Goal: Information Seeking & Learning: Check status

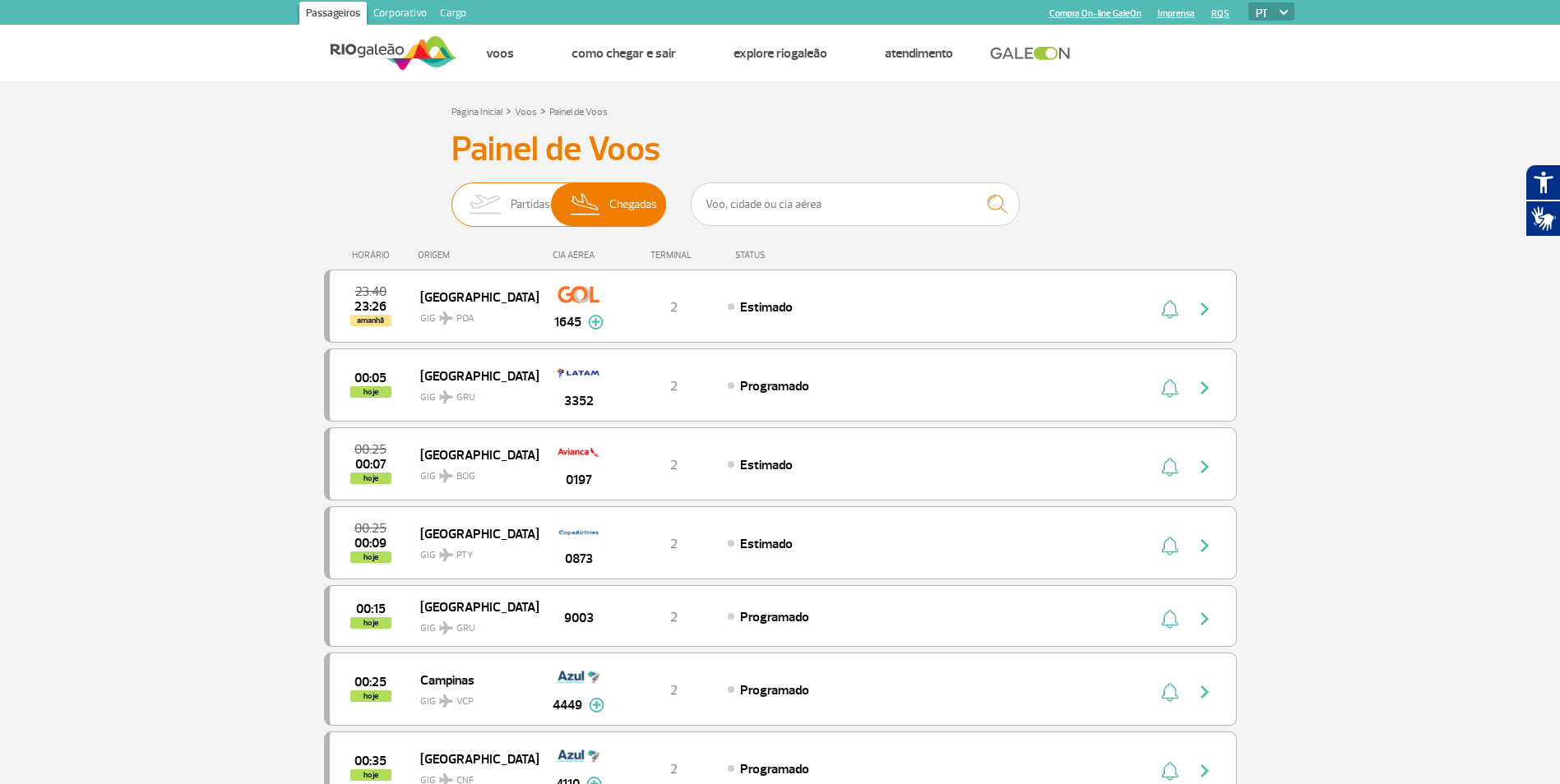
click at [533, 201] on span "Partidas" at bounding box center [531, 205] width 39 height 43
click at [452, 197] on input "Partidas Chegadas" at bounding box center [452, 197] width 0 height 0
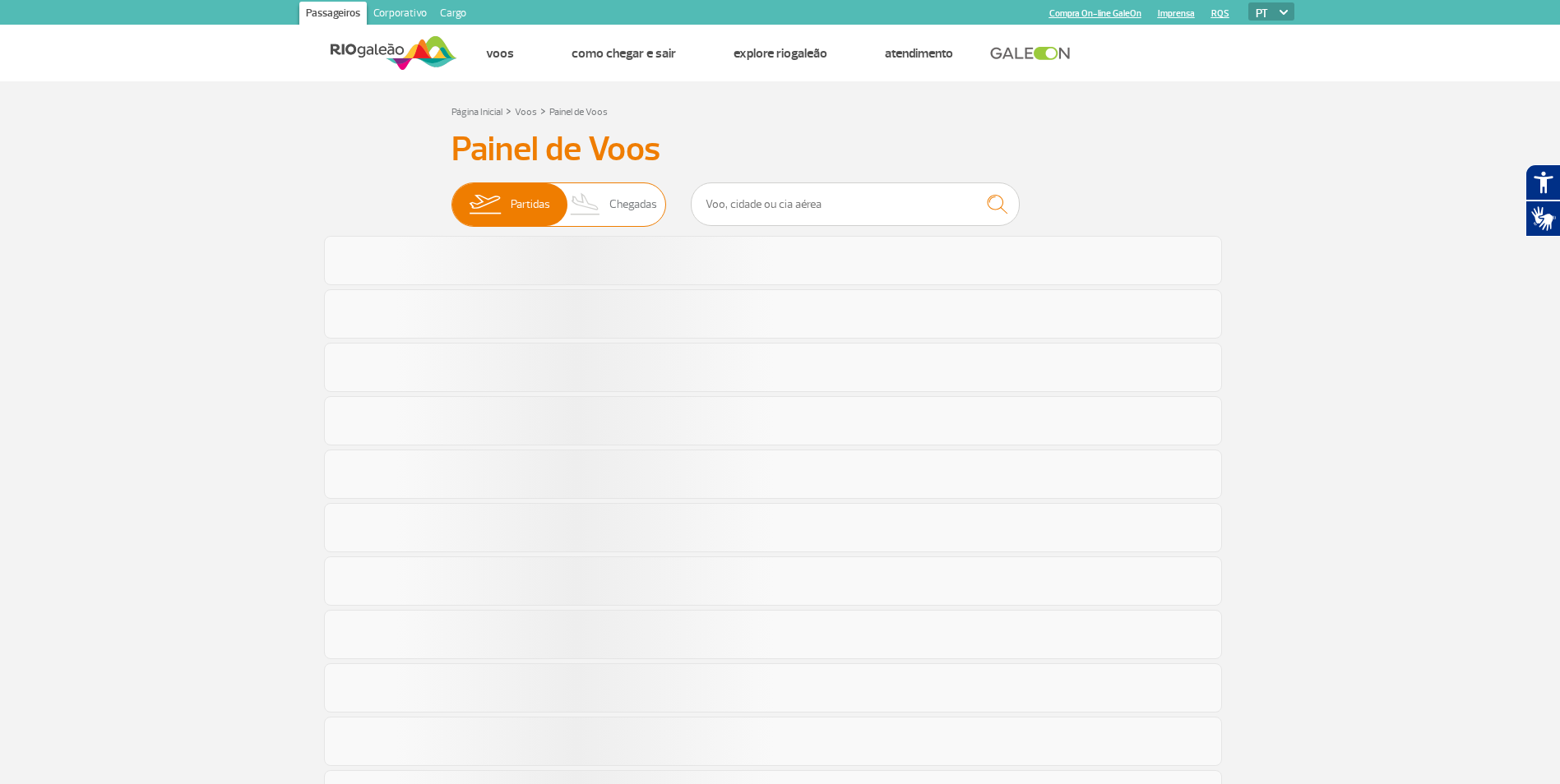
click at [606, 209] on img at bounding box center [586, 205] width 49 height 43
click at [452, 197] on input "Partidas Chegadas" at bounding box center [452, 197] width 0 height 0
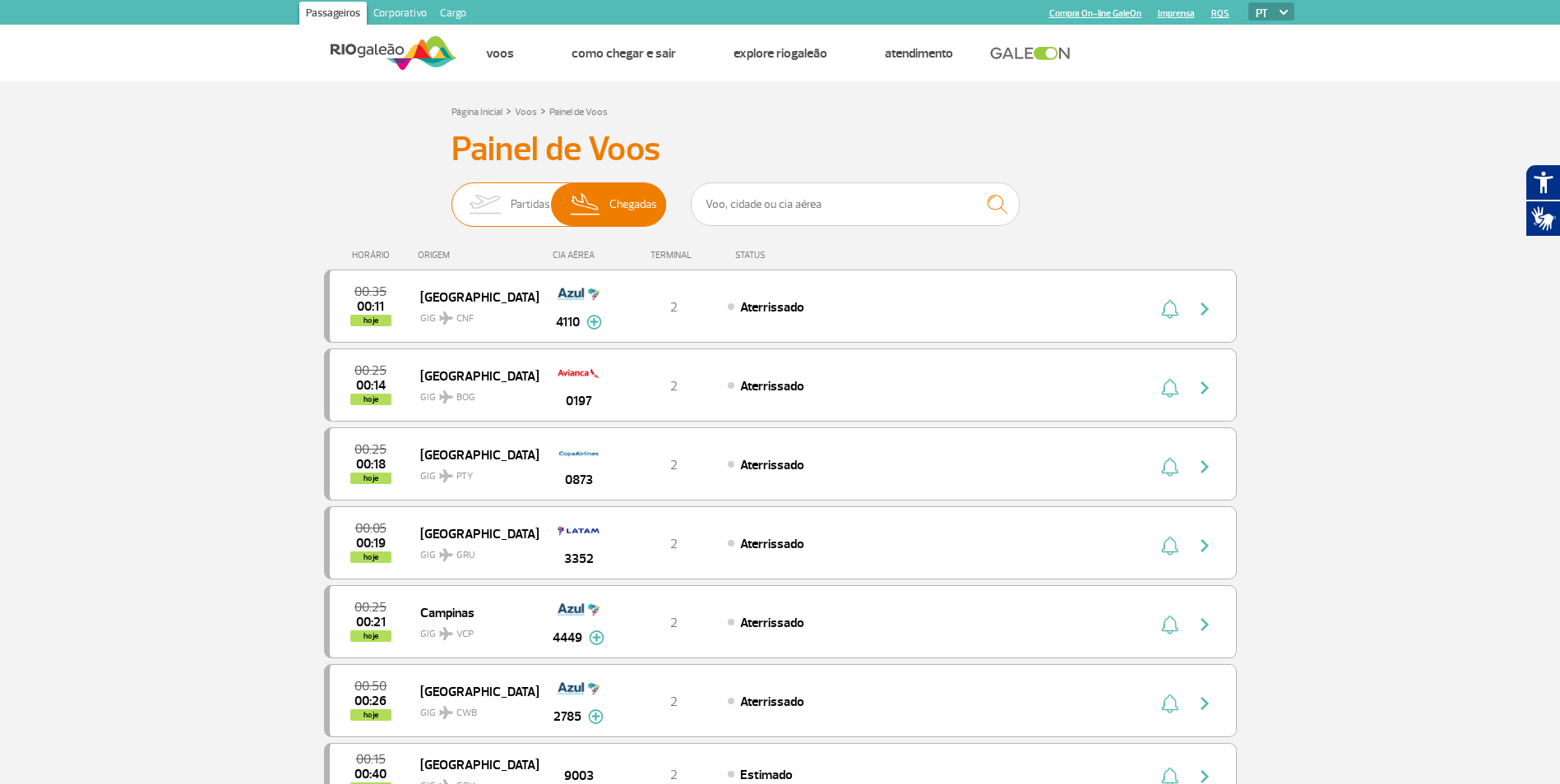
click at [499, 214] on img at bounding box center [485, 205] width 52 height 43
click at [452, 197] on input "Partidas Chegadas" at bounding box center [452, 197] width 0 height 0
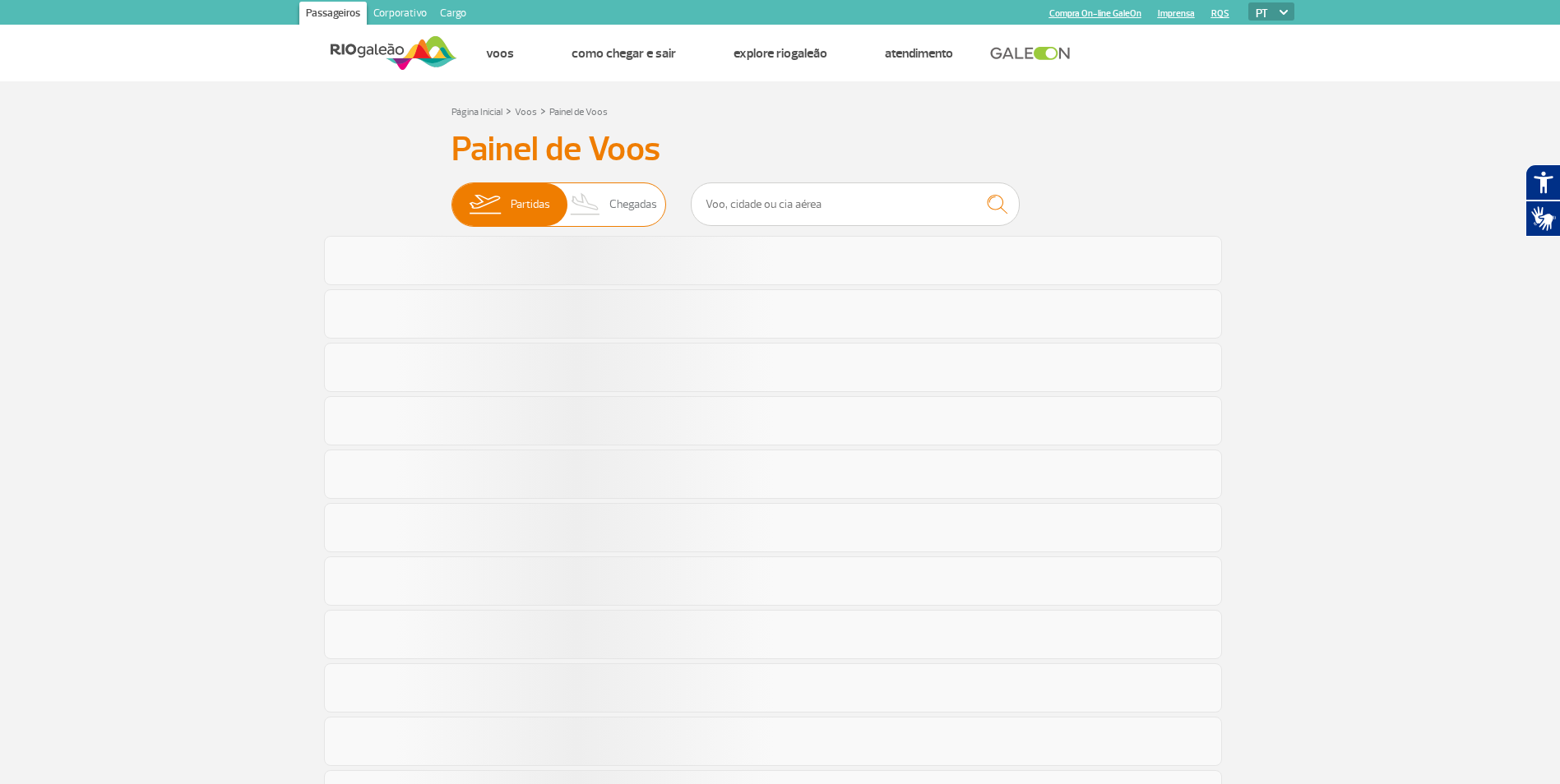
click at [596, 201] on img at bounding box center [586, 205] width 49 height 43
click at [452, 197] on input "Partidas Chegadas" at bounding box center [452, 197] width 0 height 0
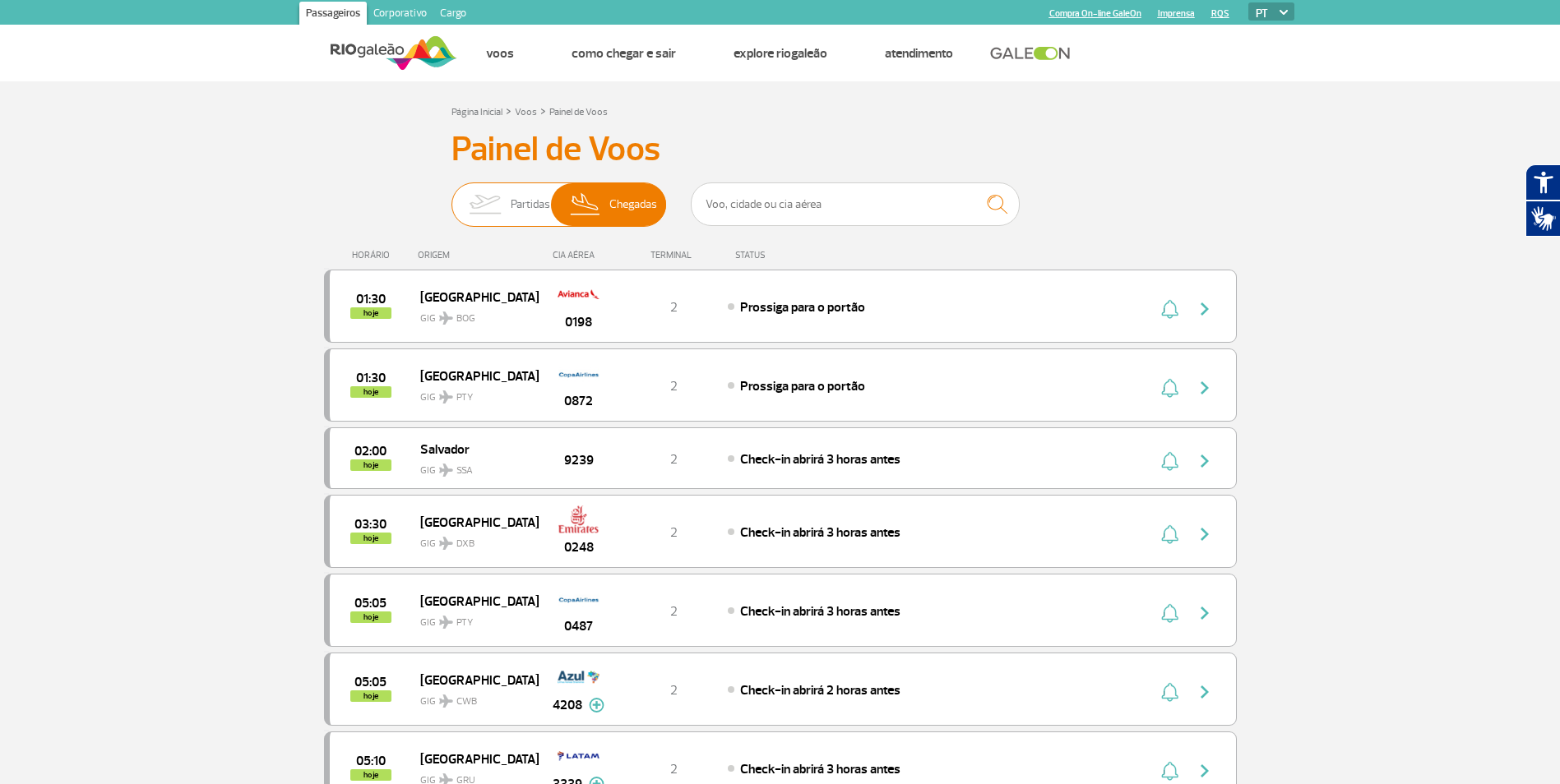
click at [508, 204] on img at bounding box center [485, 205] width 52 height 43
click at [452, 197] on input "Partidas Chegadas" at bounding box center [452, 197] width 0 height 0
click at [596, 207] on img at bounding box center [586, 205] width 49 height 43
click at [452, 197] on input "Partidas Chegadas" at bounding box center [452, 197] width 0 height 0
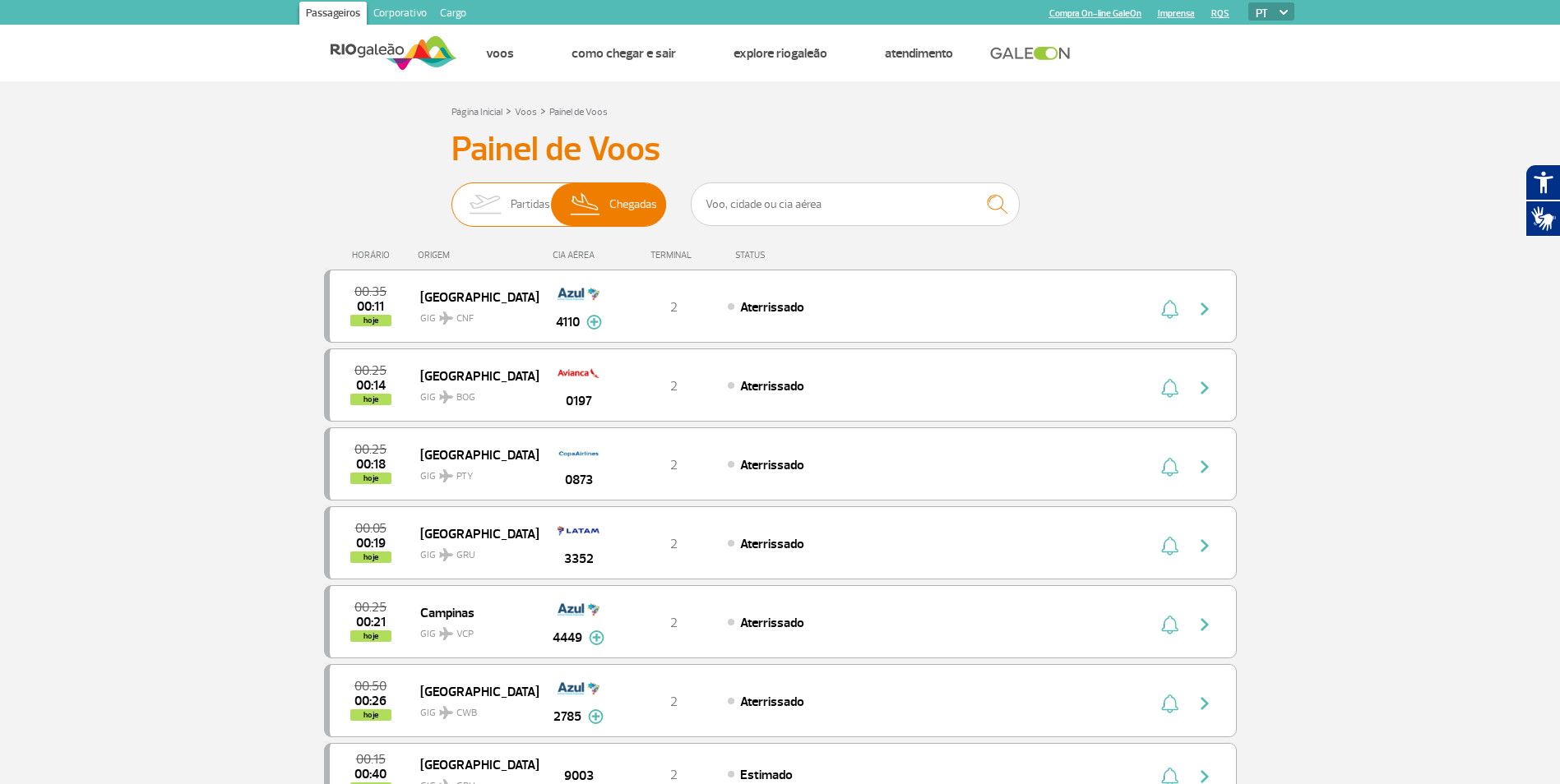
click at [506, 209] on img at bounding box center [485, 205] width 52 height 43
click at [452, 197] on input "Partidas Chegadas" at bounding box center [452, 197] width 0 height 0
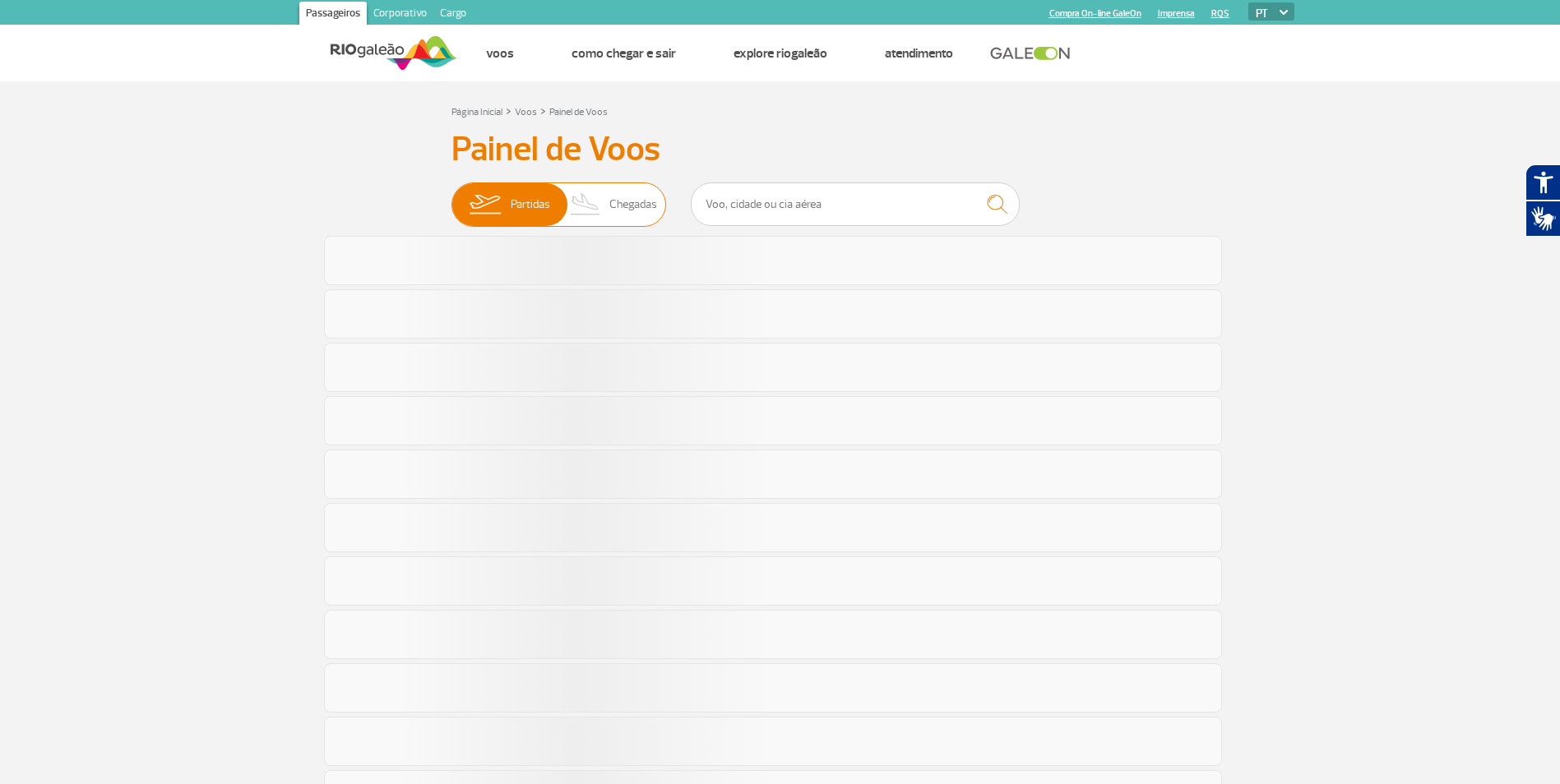
click at [574, 203] on img at bounding box center [586, 205] width 49 height 43
click at [452, 197] on input "Partidas Chegadas" at bounding box center [452, 197] width 0 height 0
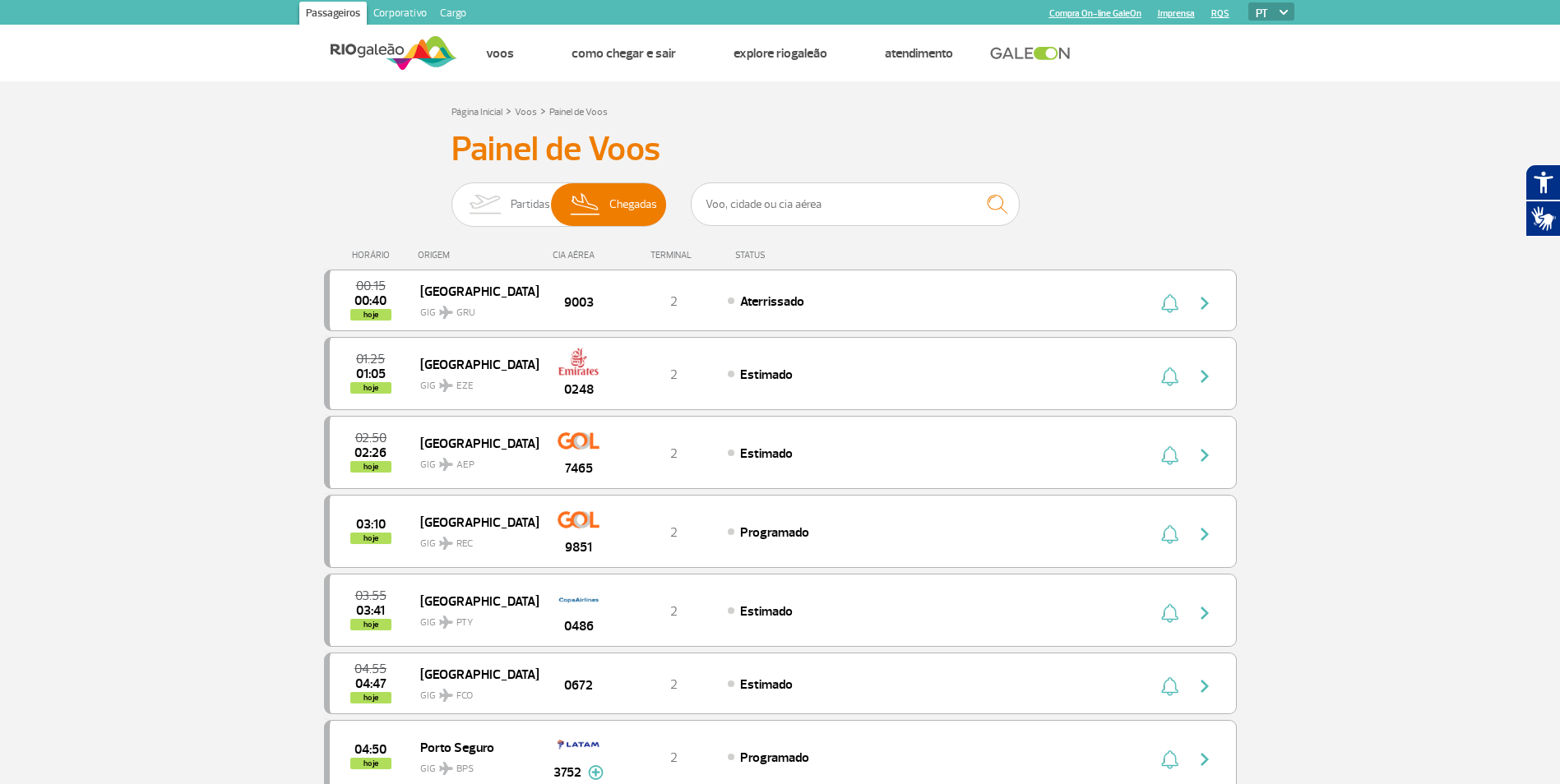
click at [541, 211] on span "Partidas" at bounding box center [531, 205] width 39 height 43
click at [452, 197] on input "Partidas Chegadas" at bounding box center [452, 197] width 0 height 0
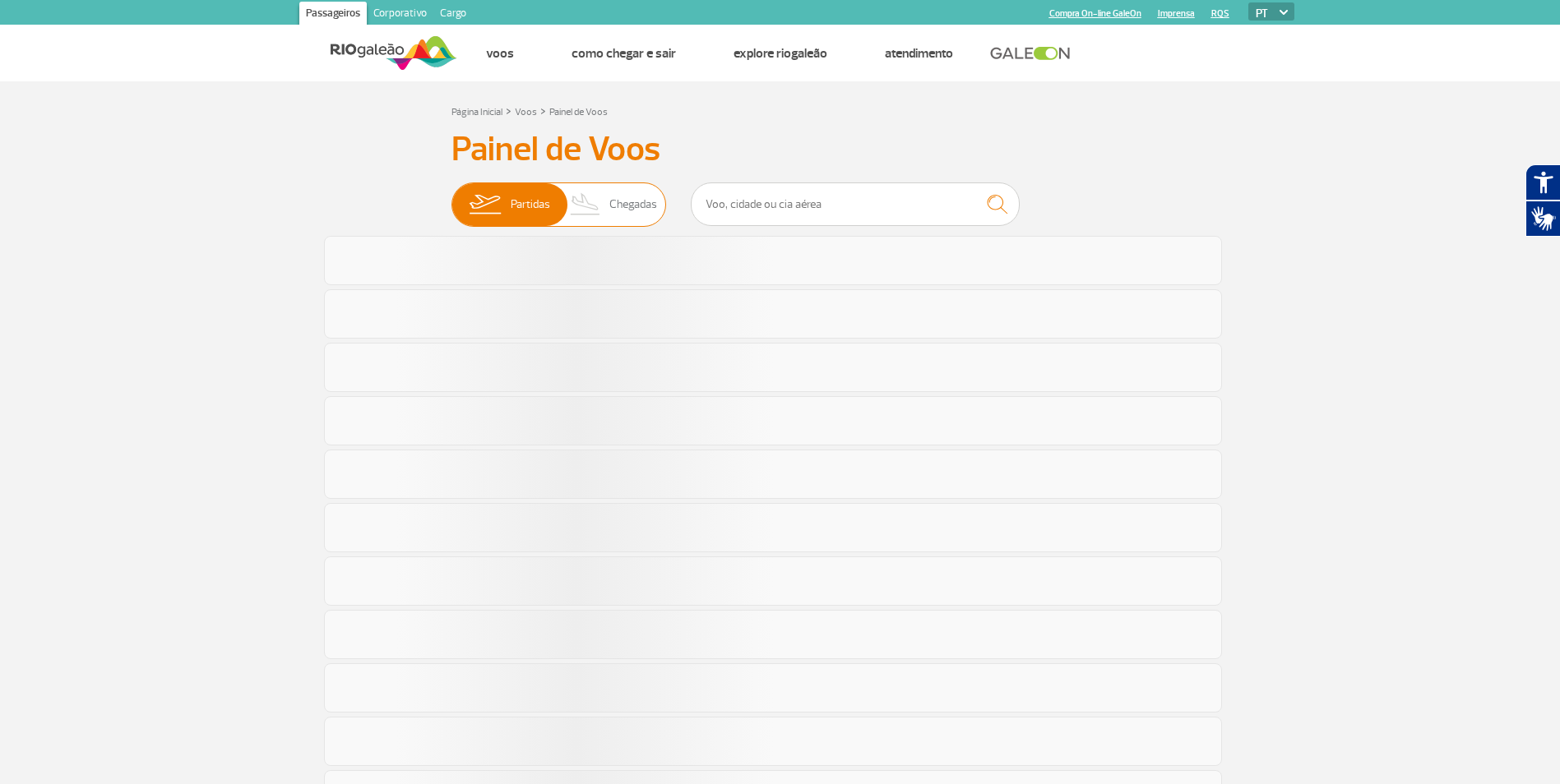
click at [593, 214] on img at bounding box center [586, 205] width 49 height 43
click at [452, 197] on input "Partidas Chegadas" at bounding box center [452, 197] width 0 height 0
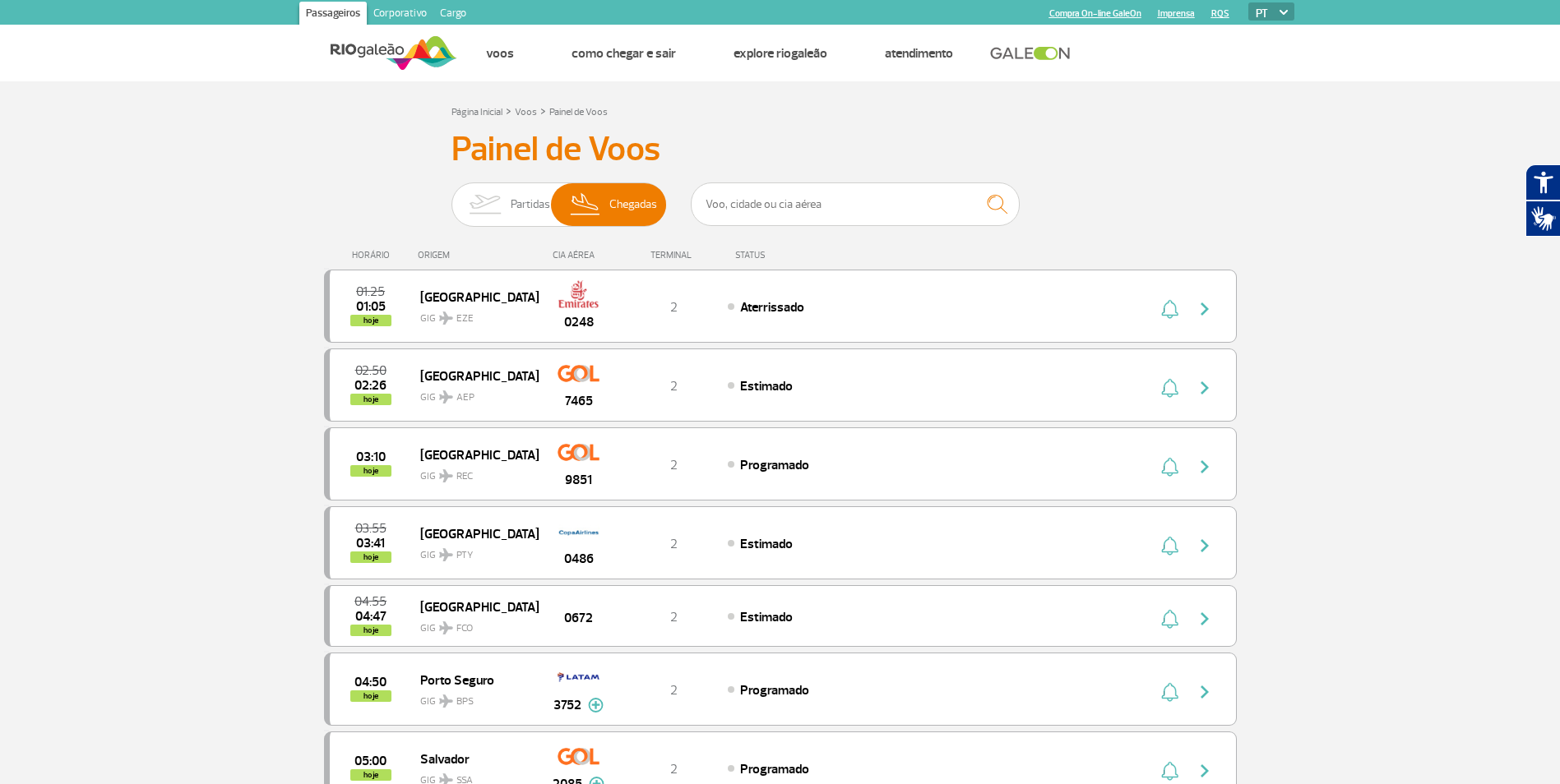
drag, startPoint x: 549, startPoint y: 502, endPoint x: 563, endPoint y: 526, distance: 27.8
click at [834, 237] on div "HORÁRIO ORIGEM CIA AÉREA TERMINAL STATUS" at bounding box center [780, 248] width 912 height 32
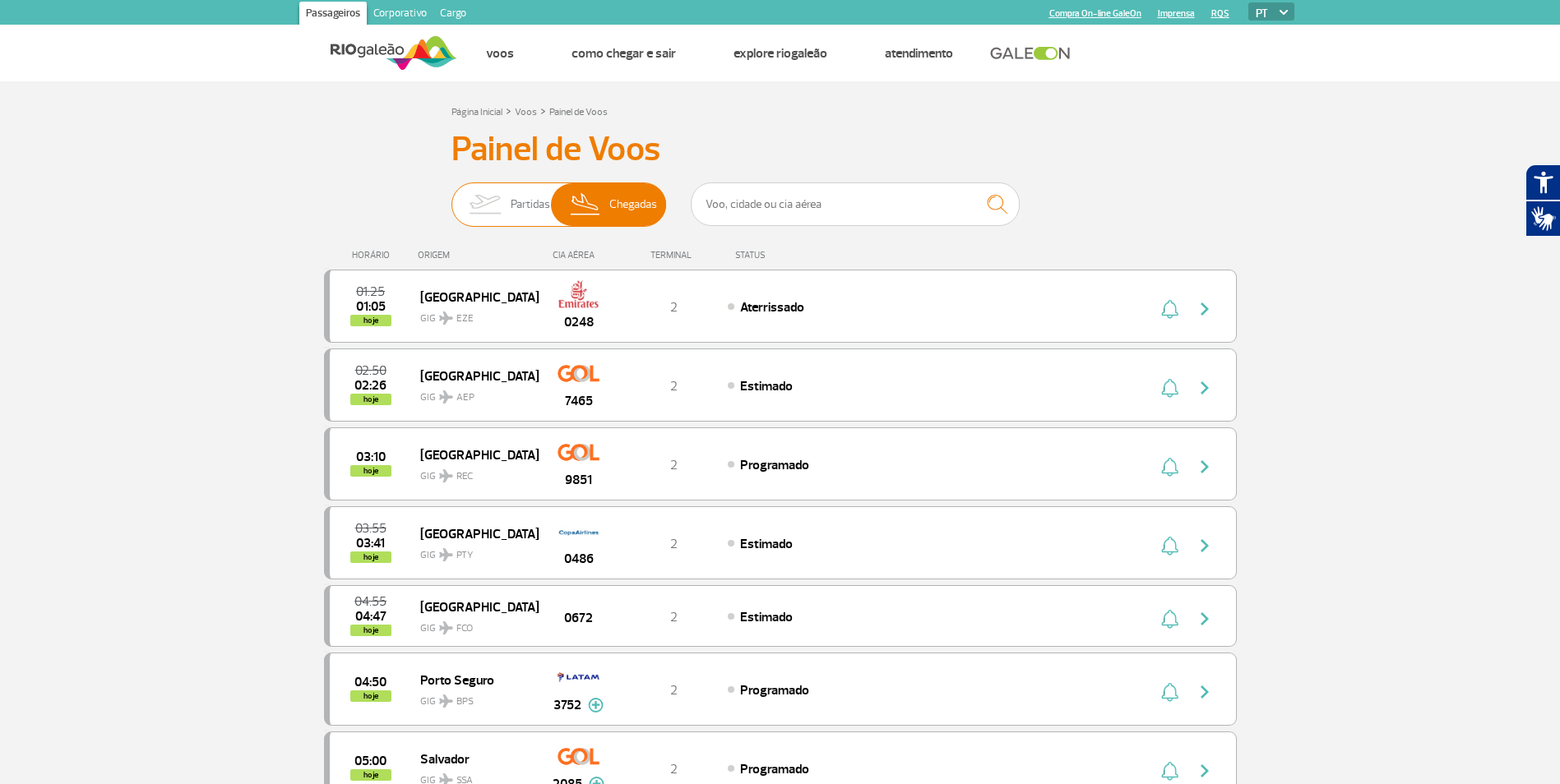
click at [478, 210] on img at bounding box center [485, 205] width 52 height 43
click at [452, 197] on input "Partidas Chegadas" at bounding box center [452, 197] width 0 height 0
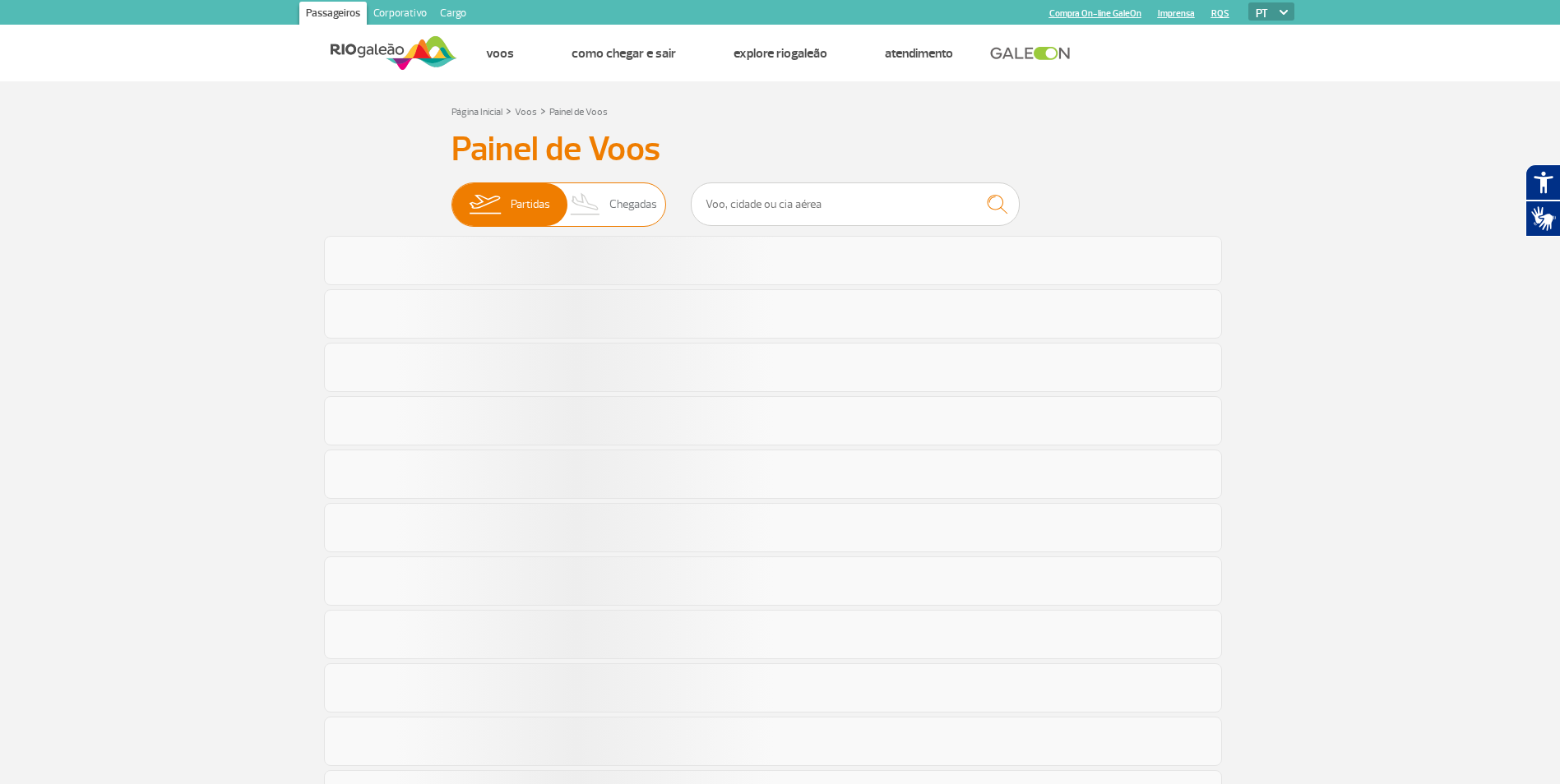
click at [634, 204] on span "Chegadas" at bounding box center [634, 205] width 48 height 43
click at [452, 197] on input "Partidas Chegadas" at bounding box center [452, 197] width 0 height 0
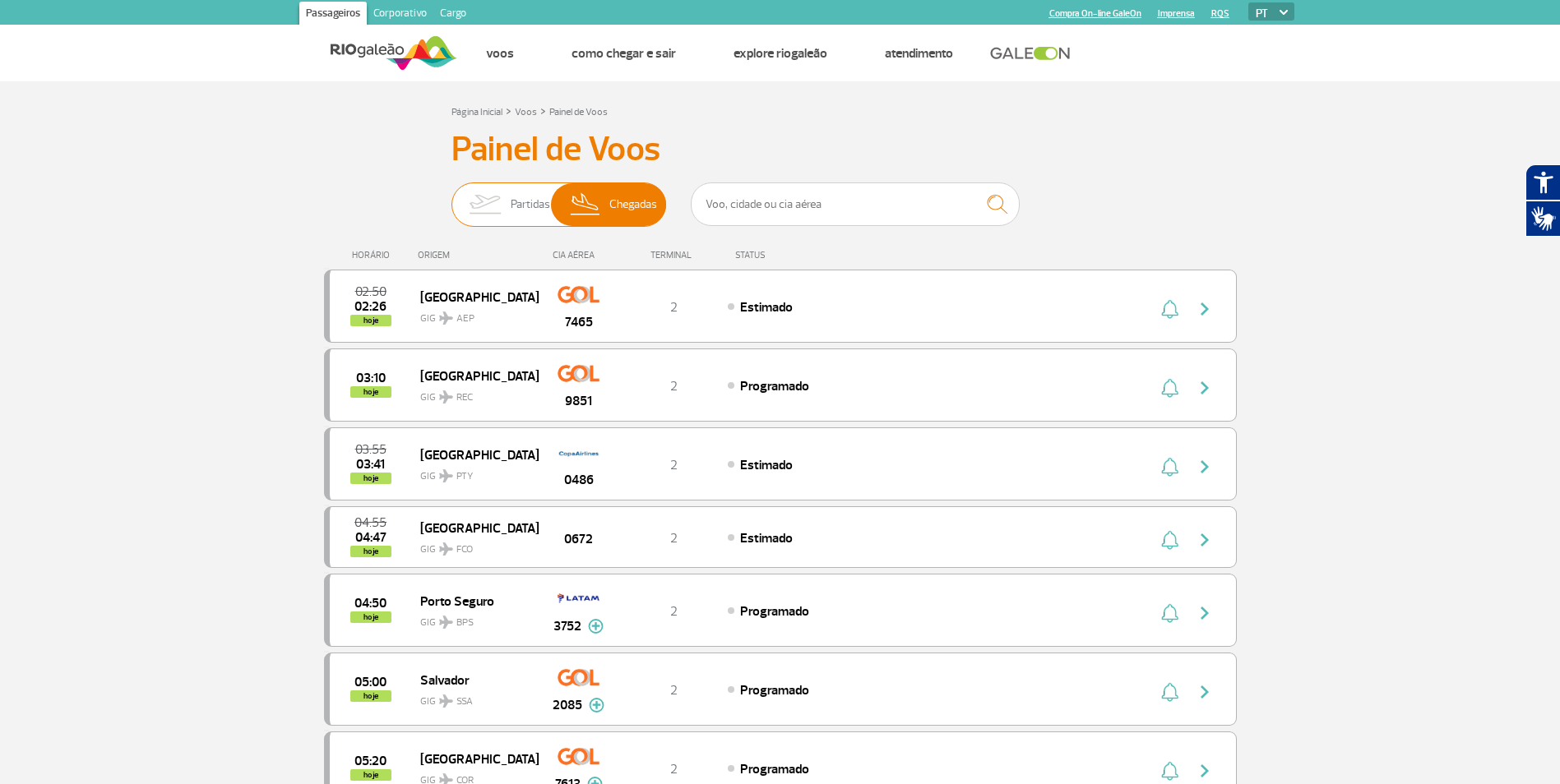
drag, startPoint x: 541, startPoint y: 205, endPoint x: 562, endPoint y: 207, distance: 21.1
click at [541, 205] on span "Partidas" at bounding box center [531, 205] width 39 height 43
click at [452, 197] on input "Partidas Chegadas" at bounding box center [452, 197] width 0 height 0
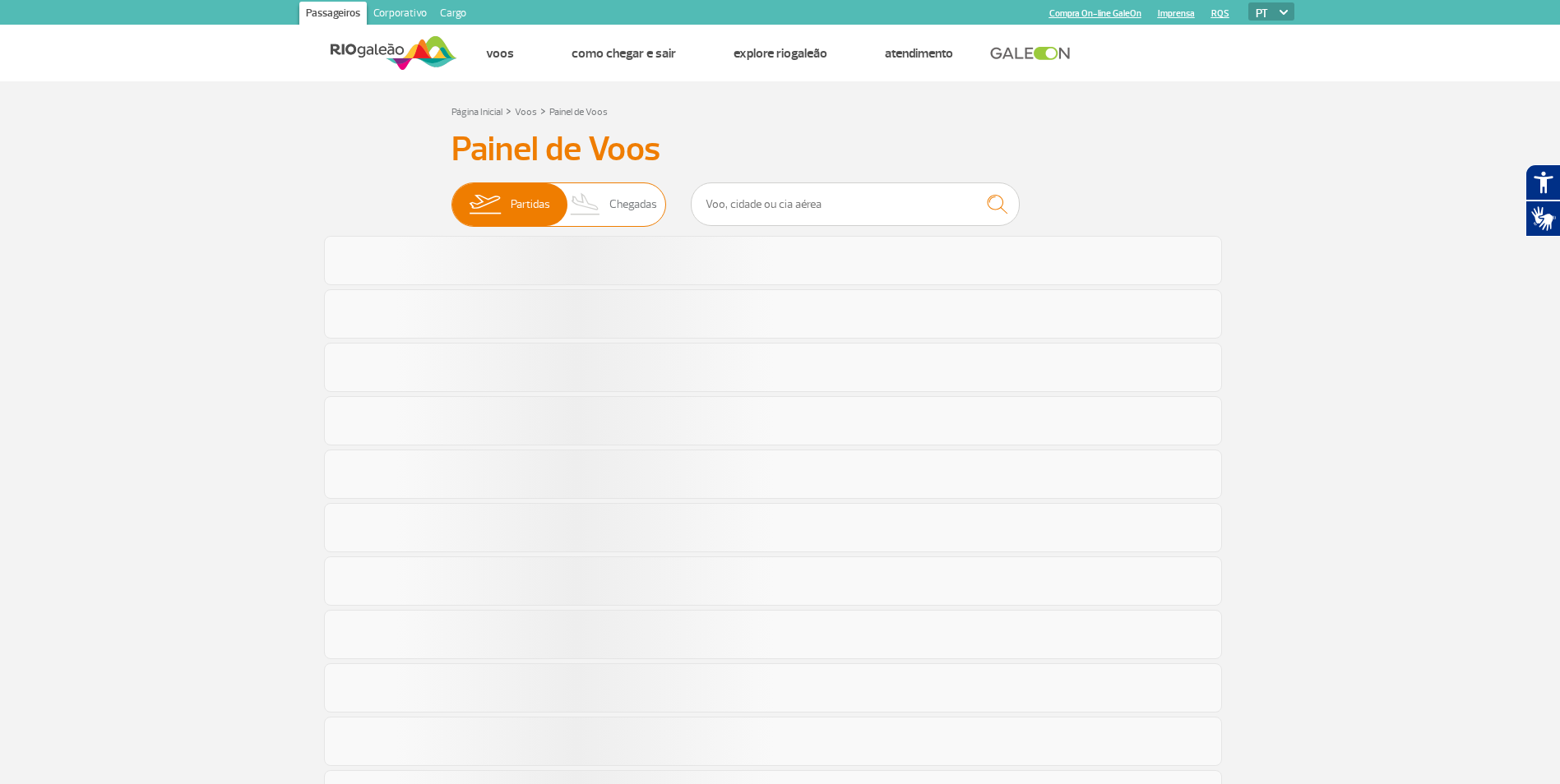
click at [619, 216] on span "Chegadas" at bounding box center [634, 205] width 48 height 43
click at [452, 197] on input "Partidas Chegadas" at bounding box center [452, 197] width 0 height 0
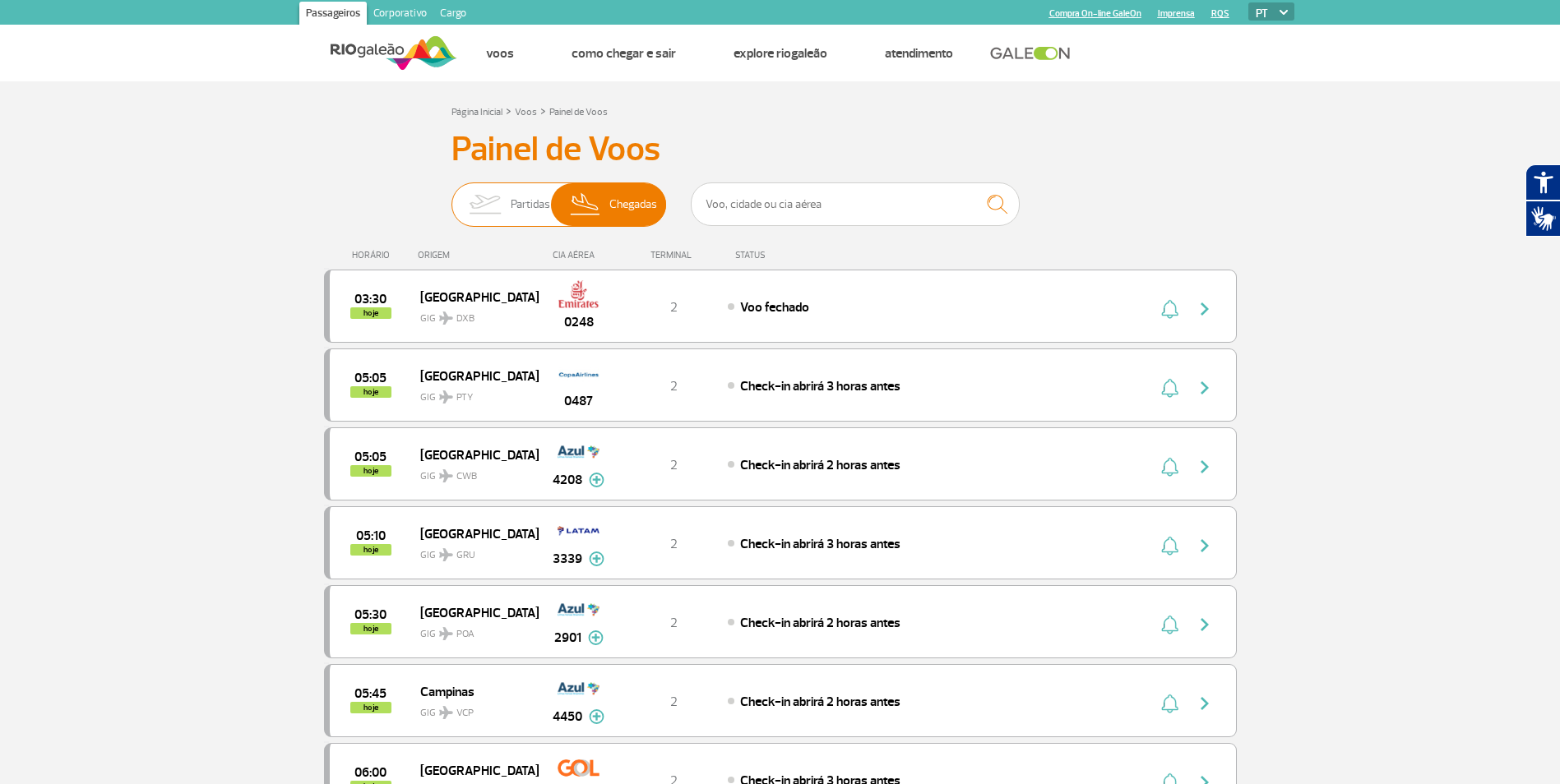
click at [499, 212] on img at bounding box center [485, 205] width 52 height 43
click at [452, 197] on input "Partidas Chegadas" at bounding box center [452, 197] width 0 height 0
click at [609, 197] on img at bounding box center [586, 205] width 49 height 43
click at [452, 197] on input "Partidas Chegadas" at bounding box center [452, 197] width 0 height 0
